Goal: Check status

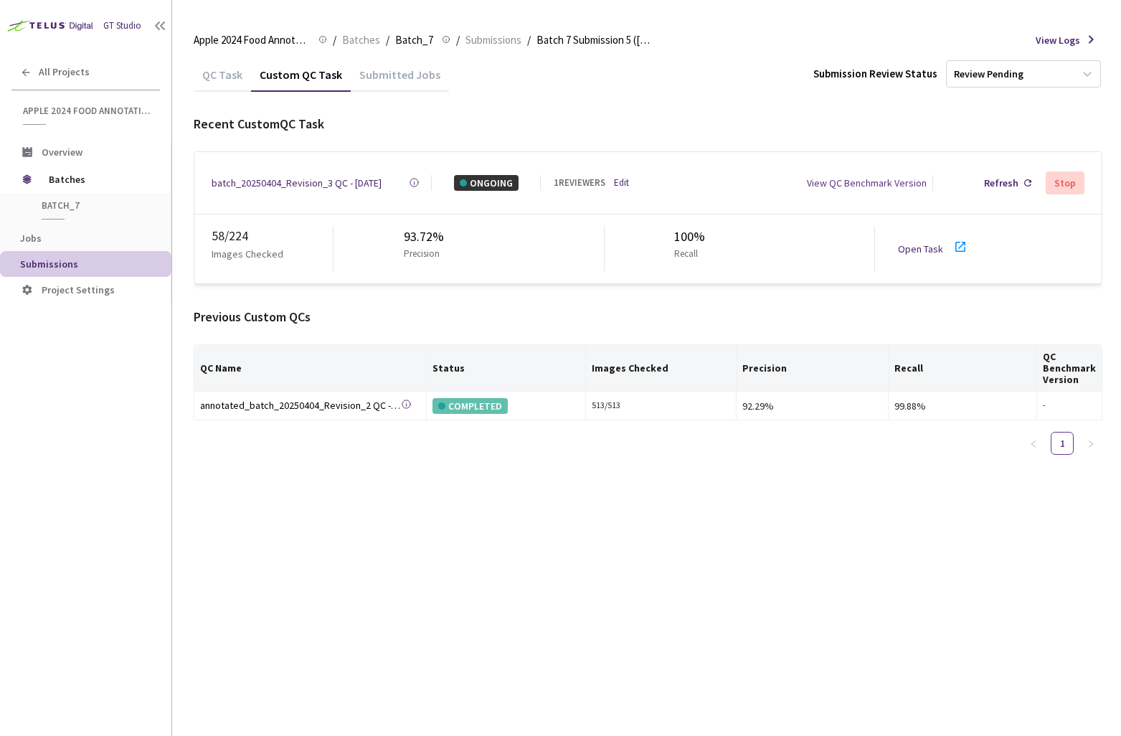
click at [534, 533] on div "QC Task Custom QC Task Submitted Jobs Submission Review Status Review Pending R…" at bounding box center [648, 396] width 909 height 679
click at [915, 244] on link "Open Task" at bounding box center [920, 248] width 45 height 13
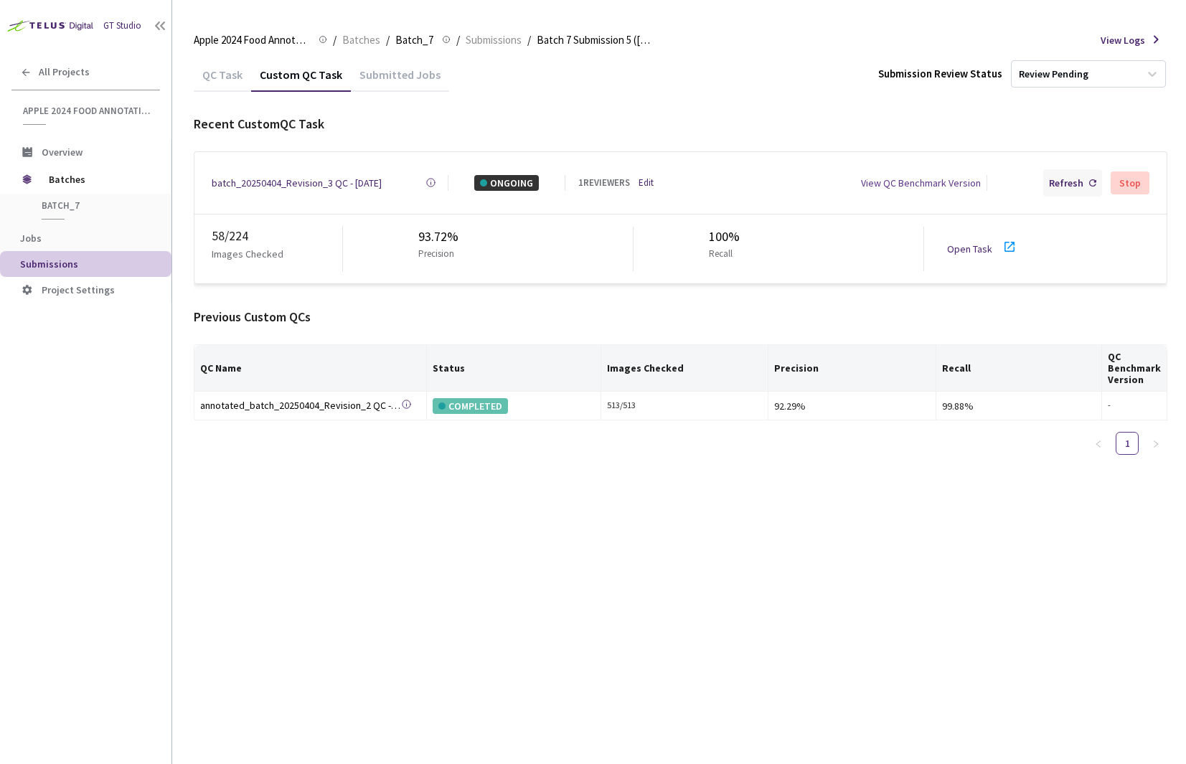
click at [1078, 183] on div "Refresh" at bounding box center [1066, 183] width 34 height 16
click at [1054, 184] on div "Refresh" at bounding box center [1066, 183] width 34 height 16
click at [255, 182] on div "batch_20250404_Revision_3 QC - [DATE]" at bounding box center [297, 183] width 170 height 16
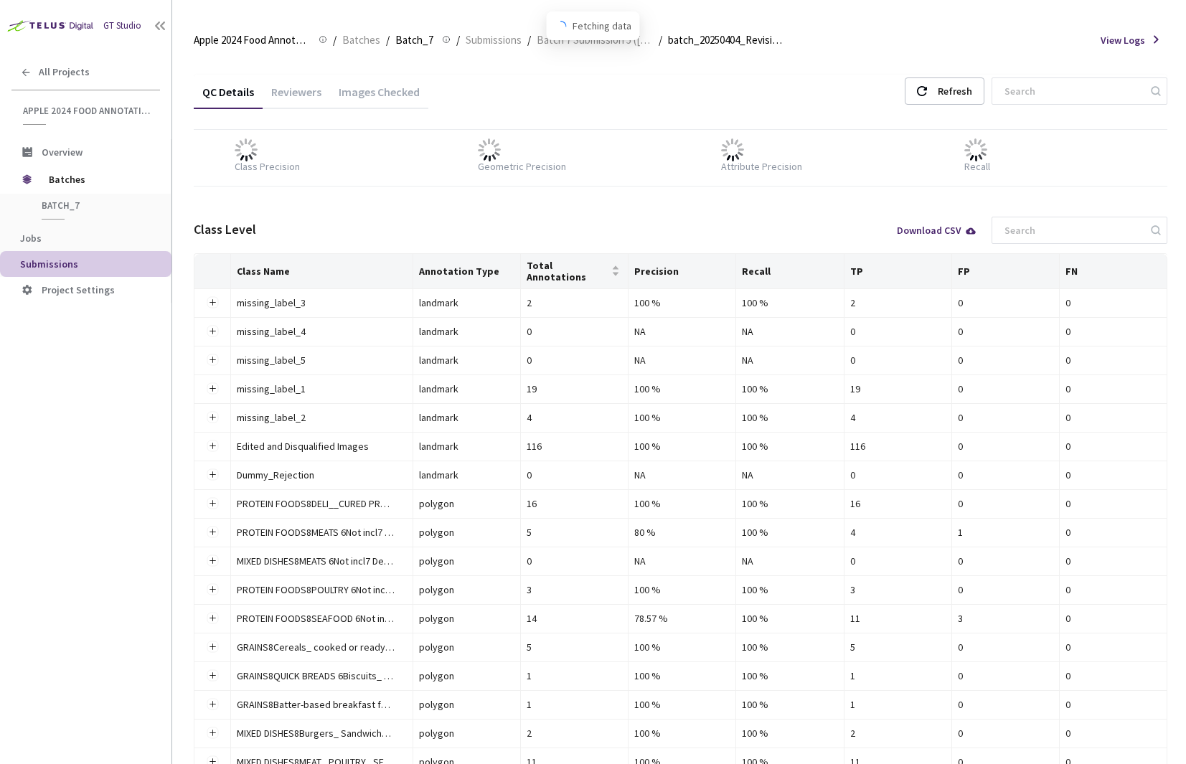
click at [391, 99] on div "Images Checked" at bounding box center [379, 97] width 98 height 24
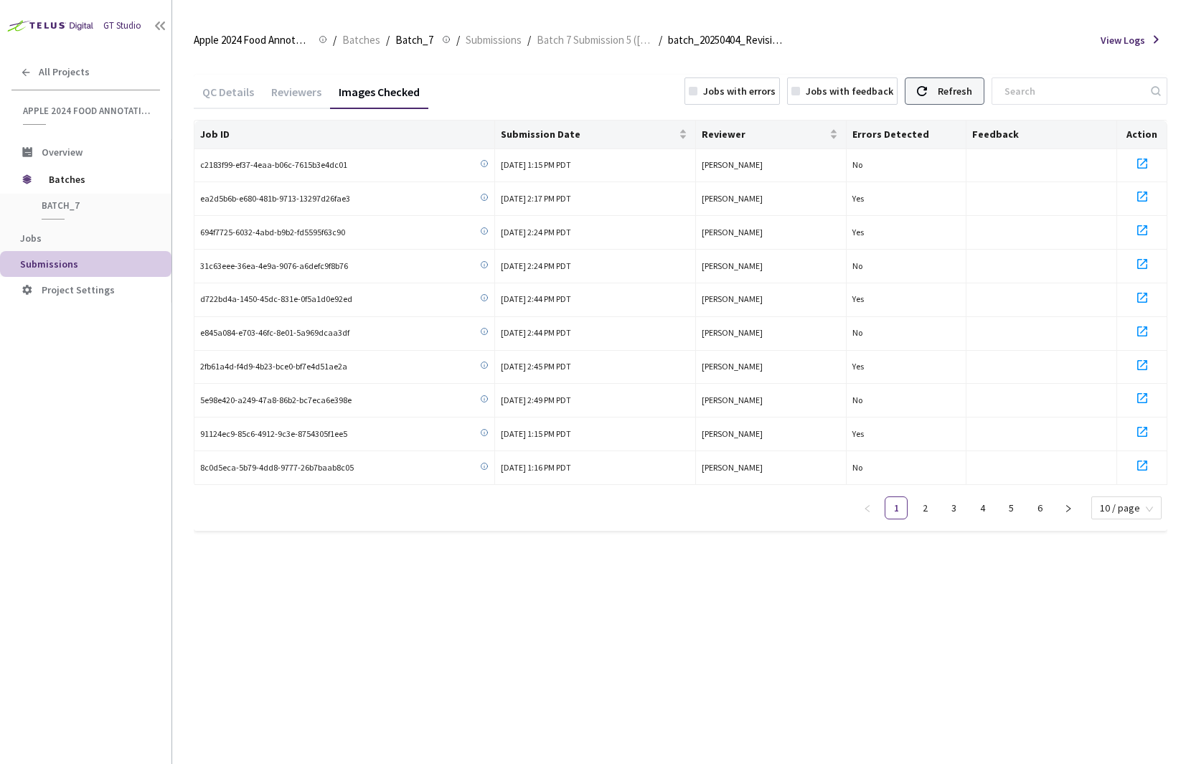
click at [972, 94] on div "Refresh" at bounding box center [955, 91] width 34 height 26
click at [738, 90] on div "Jobs with errors" at bounding box center [731, 90] width 95 height 27
click at [1121, 504] on link "2" at bounding box center [1127, 508] width 22 height 22
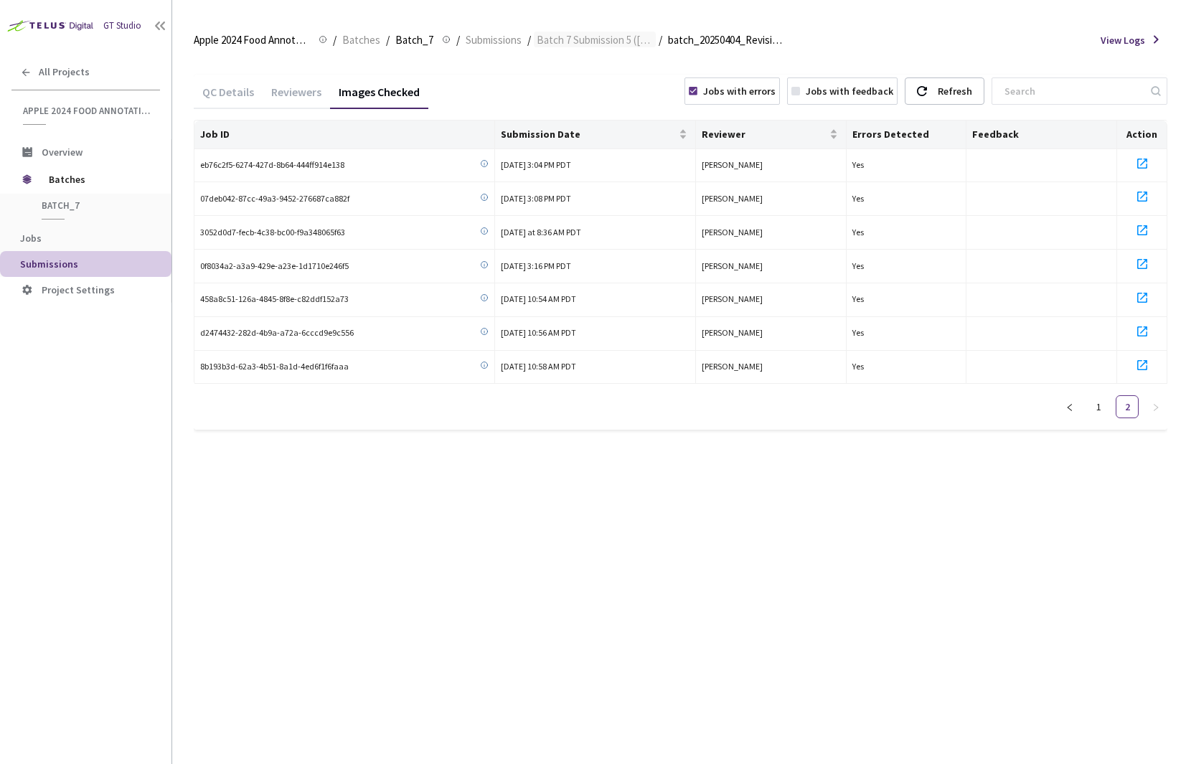
click at [595, 42] on span "Batch 7 Submission 5 ([DATE])" at bounding box center [595, 40] width 116 height 17
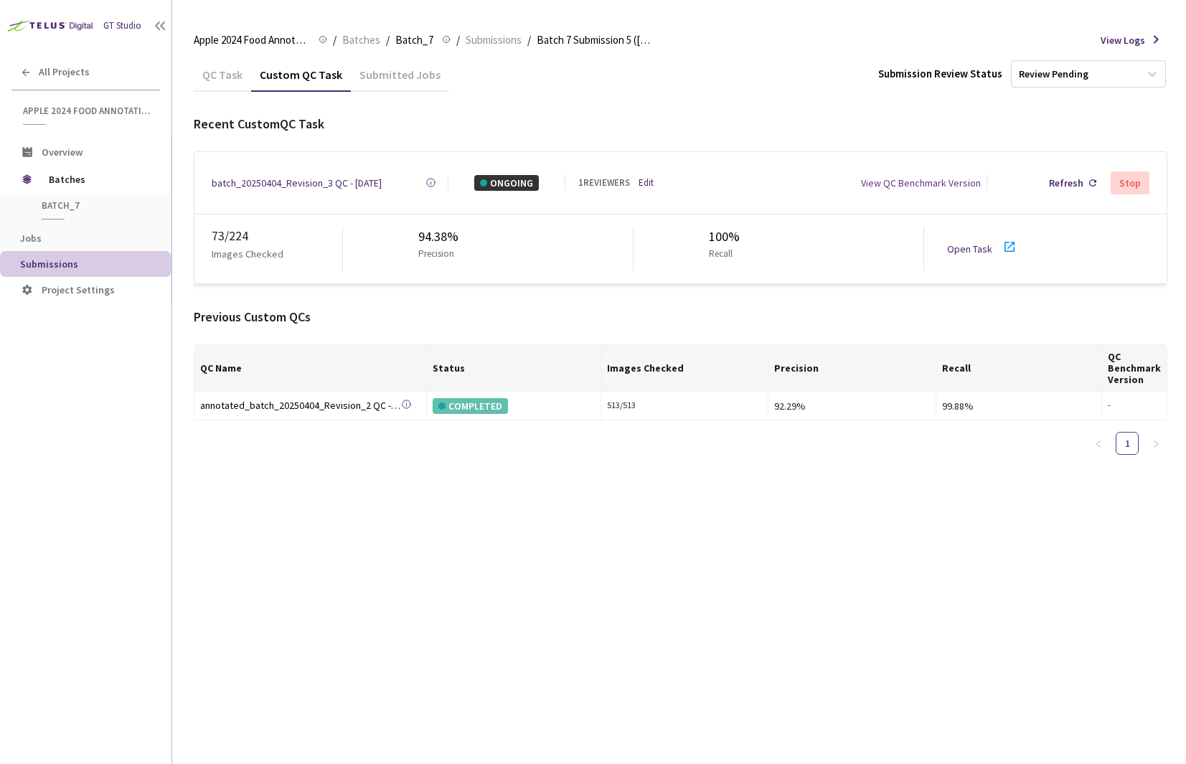
click at [1103, 181] on div "Refresh Stop" at bounding box center [1071, 182] width 156 height 27
click at [1077, 184] on div "Refresh" at bounding box center [1066, 183] width 34 height 16
click at [1060, 179] on div "Refresh" at bounding box center [1066, 183] width 34 height 16
click at [1070, 175] on div "Refresh" at bounding box center [1066, 183] width 34 height 16
click at [274, 176] on div "batch_20250404_Revision_3 QC - [DATE]" at bounding box center [297, 183] width 170 height 16
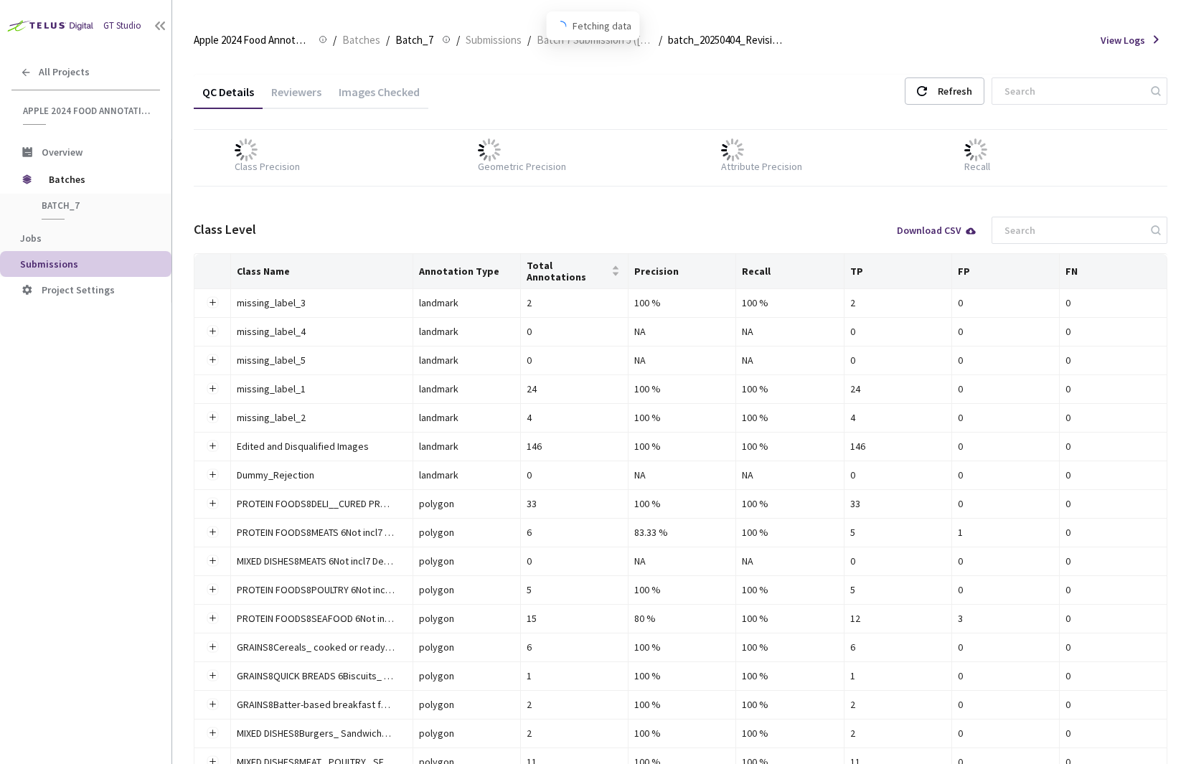
click at [390, 99] on div "Images Checked" at bounding box center [379, 97] width 98 height 24
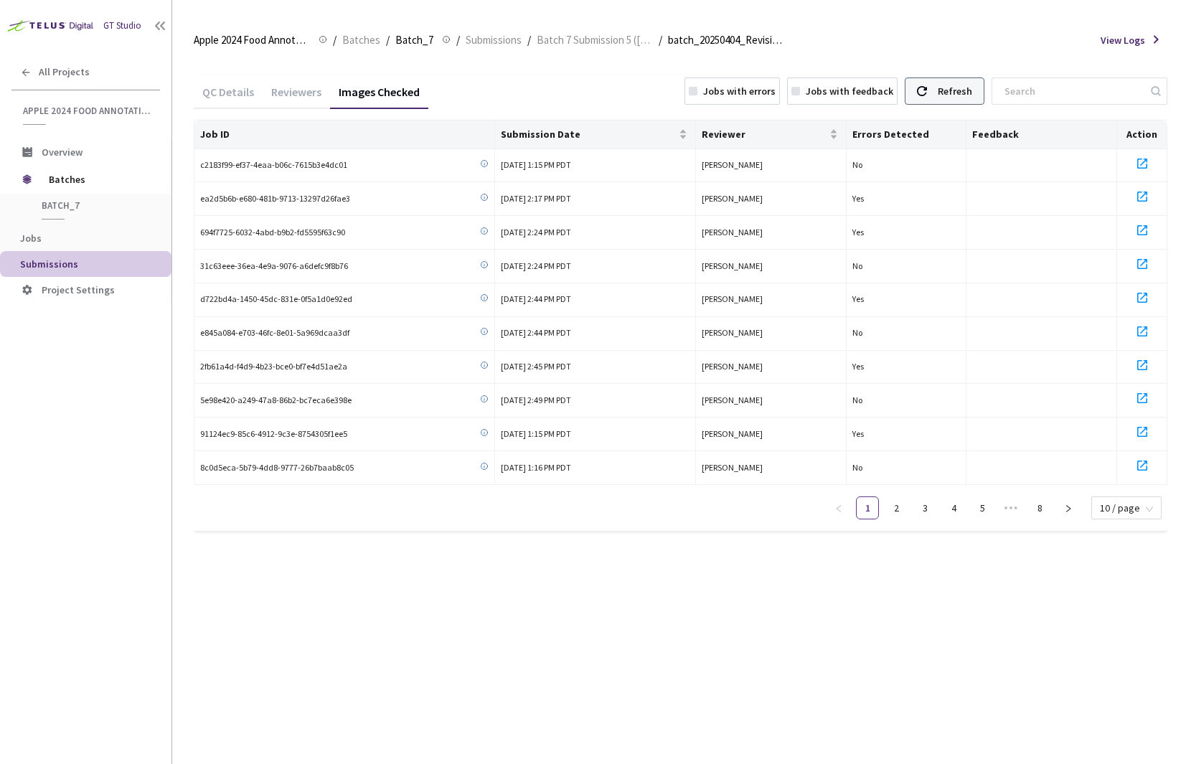
click at [956, 77] on div "Refresh" at bounding box center [945, 90] width 80 height 27
click at [927, 95] on icon at bounding box center [922, 91] width 10 height 10
click at [747, 85] on div "Jobs with errors" at bounding box center [739, 91] width 72 height 16
click at [1121, 507] on link "2" at bounding box center [1127, 508] width 22 height 22
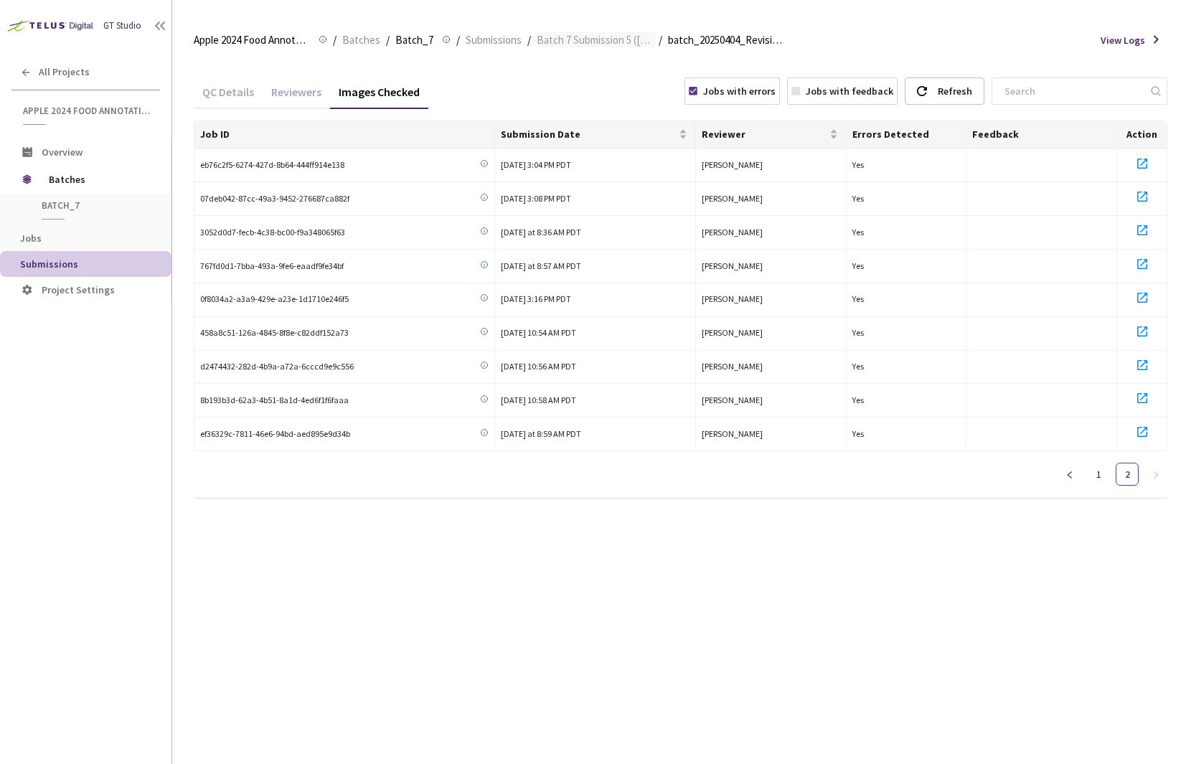
click at [570, 47] on span "Batch 7 Submission 5 ([DATE])" at bounding box center [595, 40] width 116 height 17
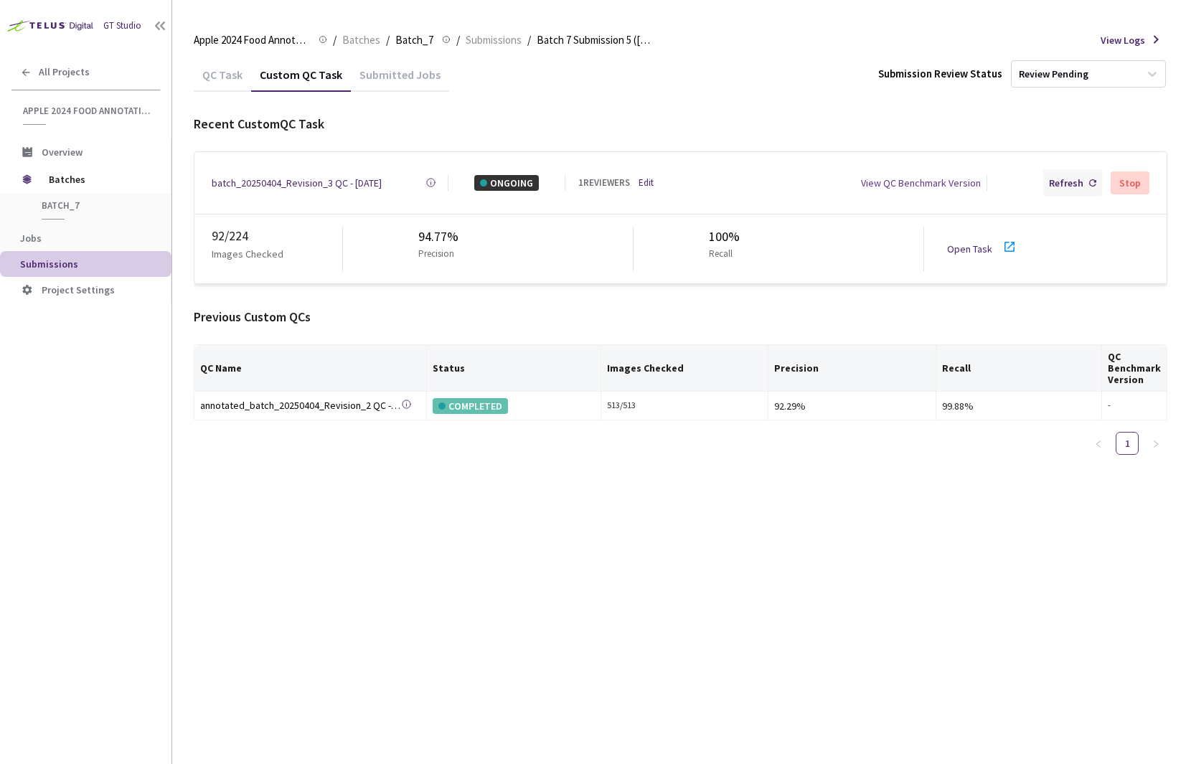
click at [1063, 180] on div "Refresh" at bounding box center [1066, 183] width 34 height 16
